Goal: Task Accomplishment & Management: Manage account settings

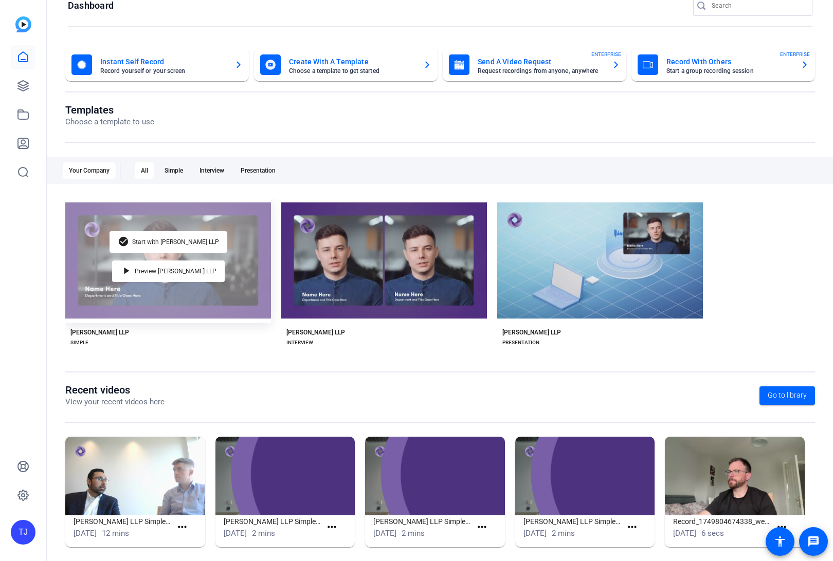
scroll to position [21, 0]
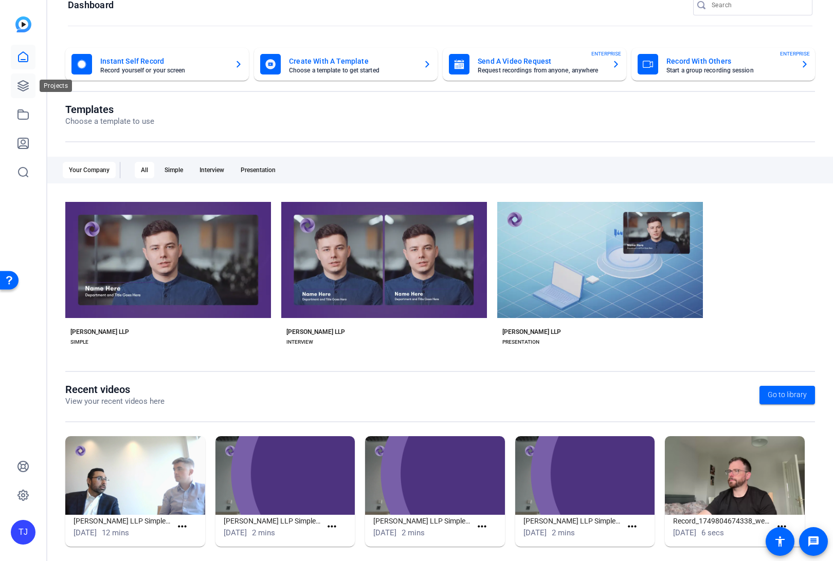
click at [24, 88] on icon at bounding box center [23, 86] width 12 height 12
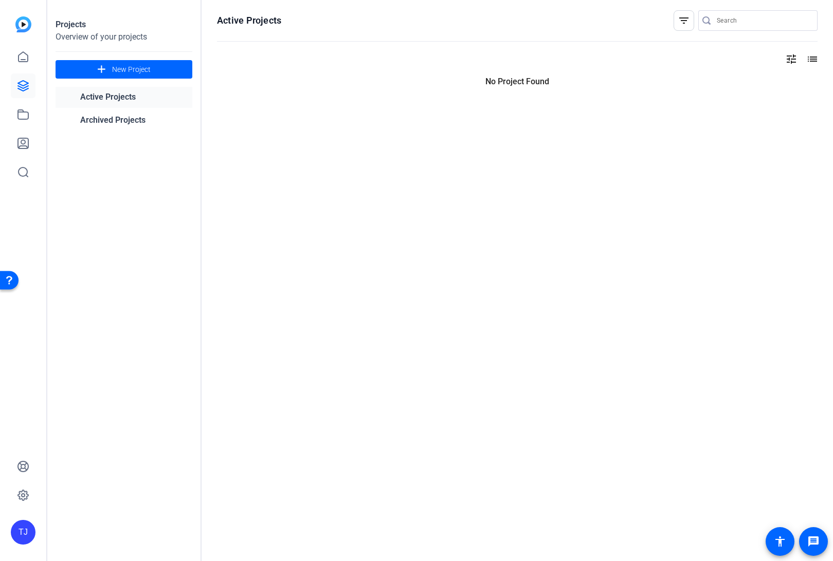
scroll to position [0, 0]
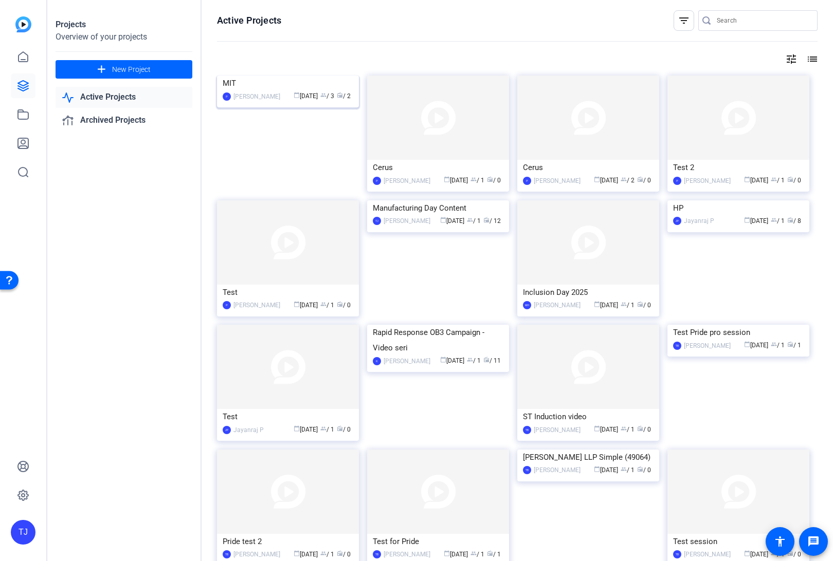
click at [266, 76] on img at bounding box center [288, 76] width 142 height 0
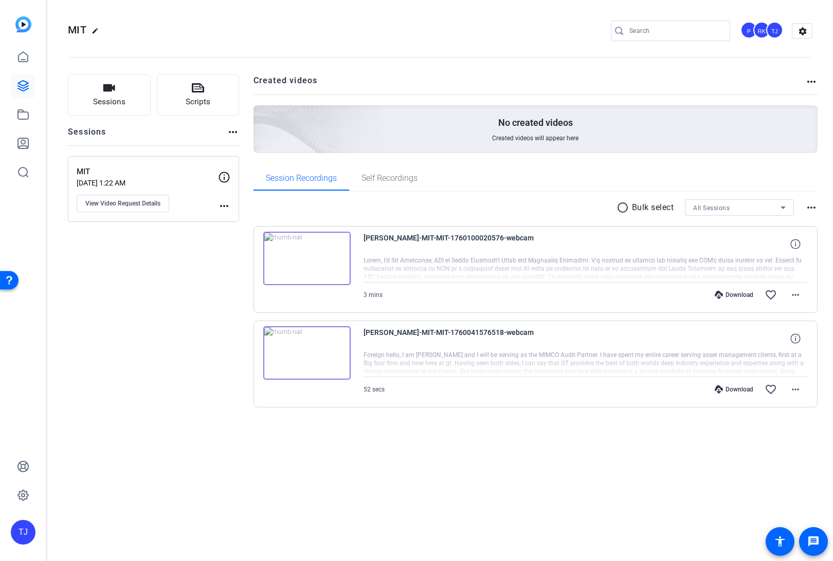
click at [326, 370] on img at bounding box center [306, 352] width 87 height 53
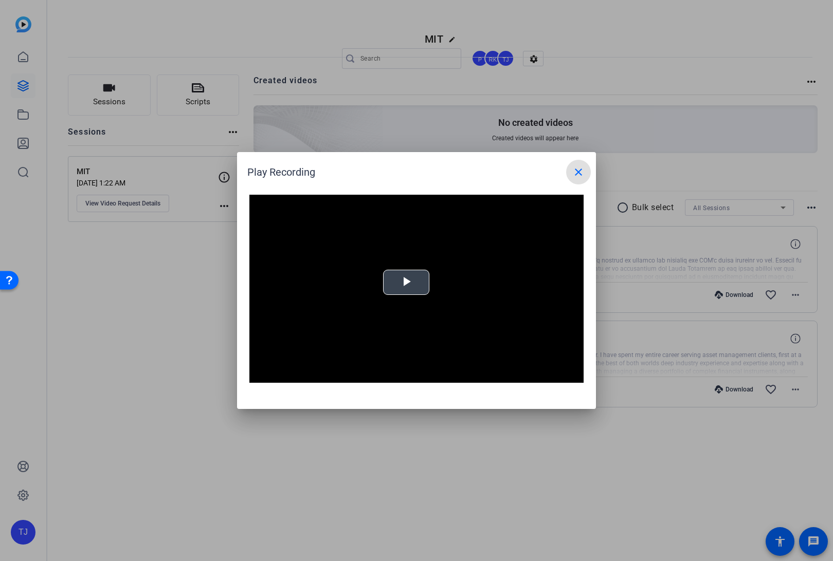
click at [406, 283] on span "Video Player" at bounding box center [406, 283] width 0 height 0
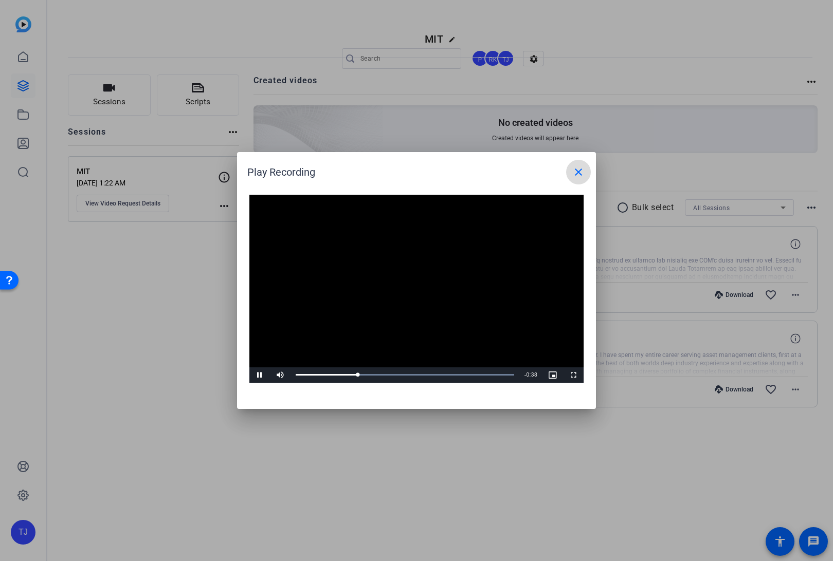
click at [574, 173] on mat-icon "close" at bounding box center [578, 172] width 12 height 12
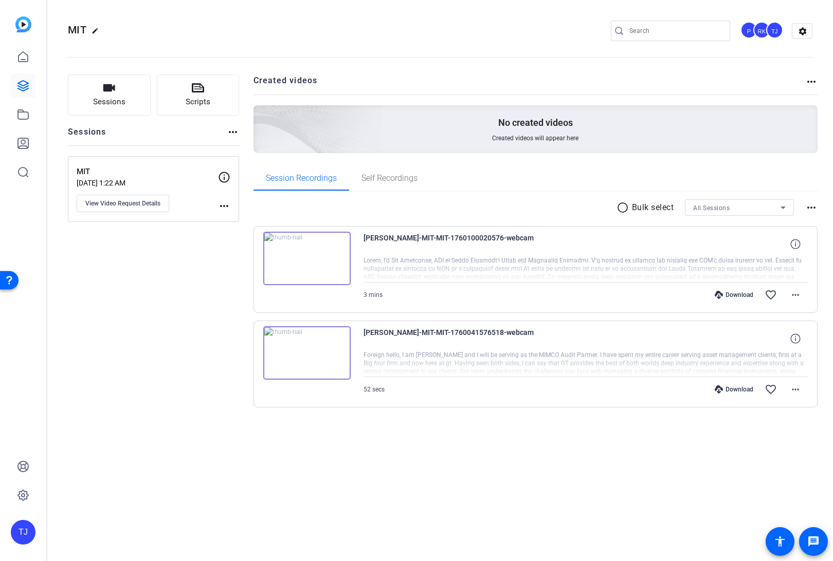
click at [719, 265] on div at bounding box center [585, 269] width 445 height 26
click at [594, 456] on div "MIT edit P RK TJ settings Sessions Scripts Sessions more_horiz MIT [DATE] 1:22 …" at bounding box center [439, 280] width 785 height 561
click at [797, 243] on icon at bounding box center [795, 244] width 10 height 10
click at [796, 334] on icon at bounding box center [795, 339] width 10 height 10
